Goal: Transaction & Acquisition: Download file/media

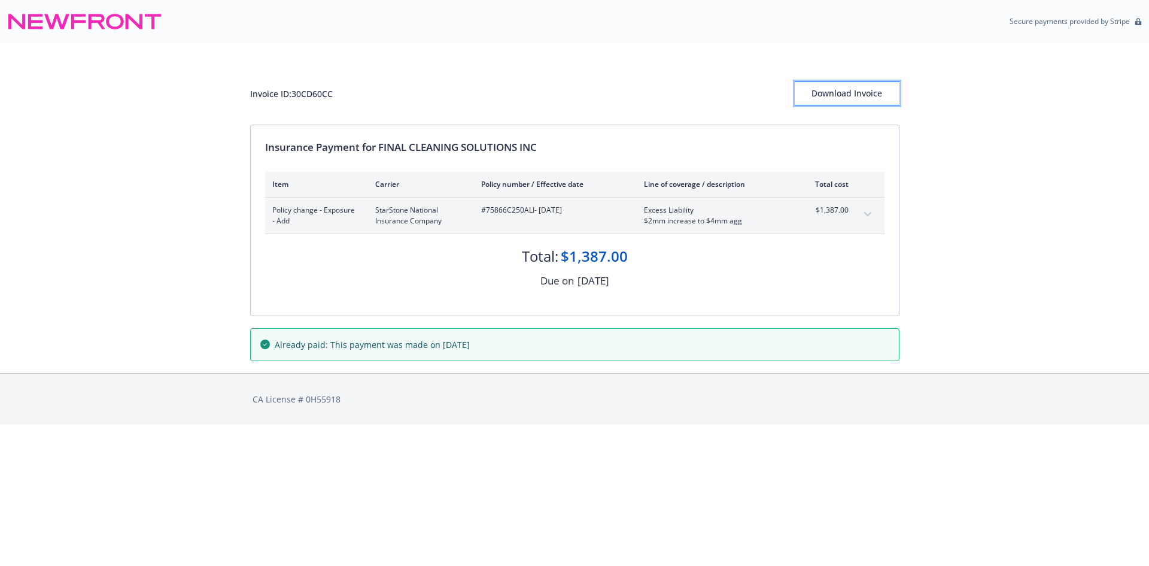
click at [825, 89] on div "Download Invoice" at bounding box center [847, 93] width 105 height 23
